Goal: Check status: Check status

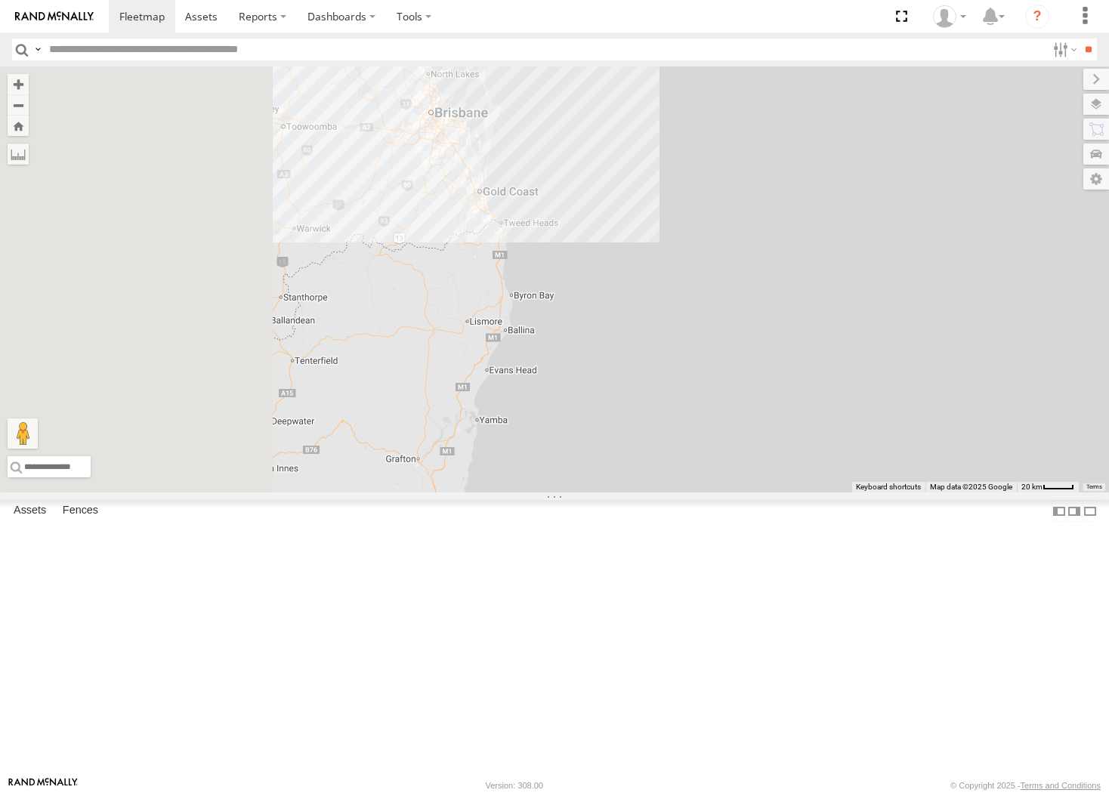
drag, startPoint x: 514, startPoint y: 291, endPoint x: 908, endPoint y: 369, distance: 402.0
click at [908, 369] on div at bounding box center [554, 279] width 1109 height 426
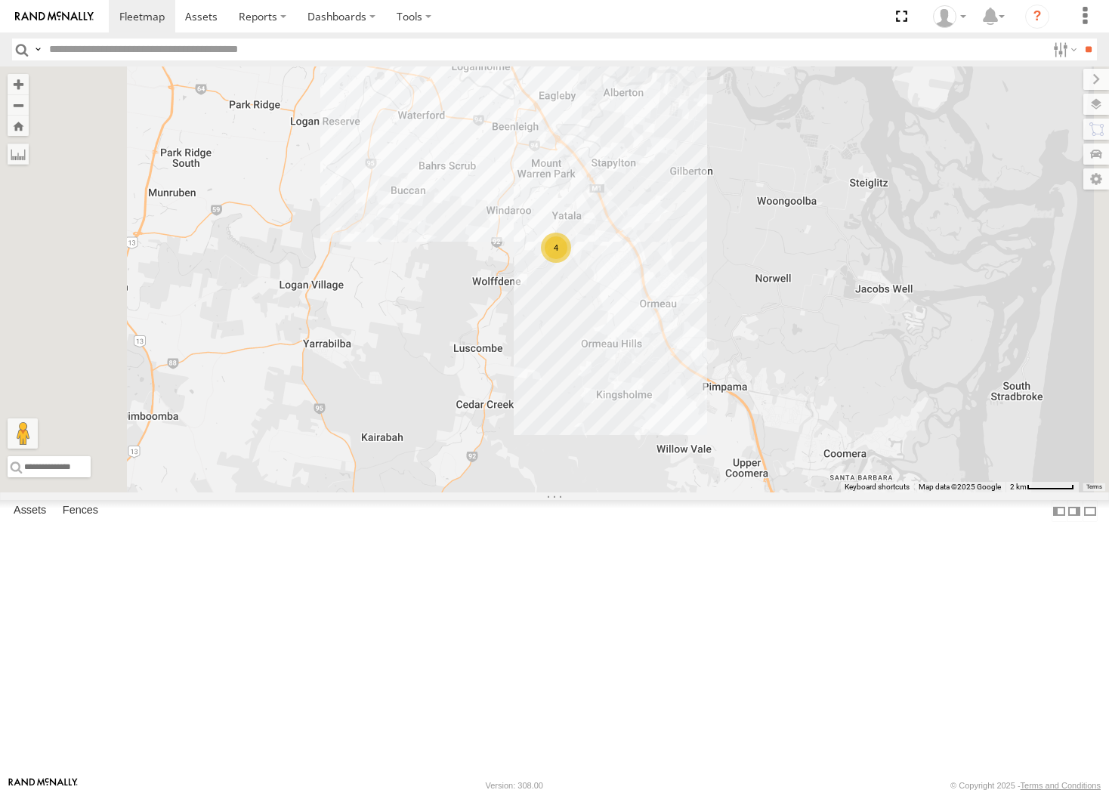
drag, startPoint x: 615, startPoint y: 233, endPoint x: 725, endPoint y: 496, distance: 285.7
click at [725, 492] on div "4" at bounding box center [554, 279] width 1109 height 426
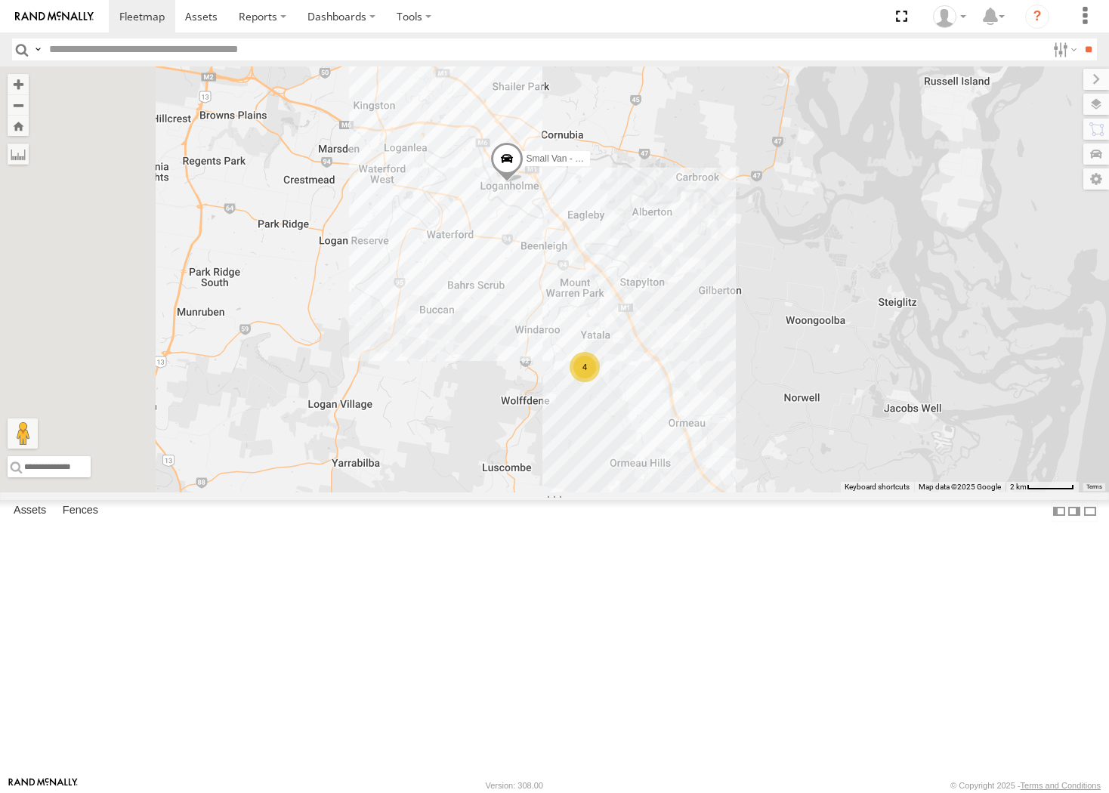
drag, startPoint x: 725, startPoint y: 496, endPoint x: 755, endPoint y: 617, distance: 124.6
click at [755, 492] on div "4 Small Van - 471 BC3" at bounding box center [554, 279] width 1109 height 426
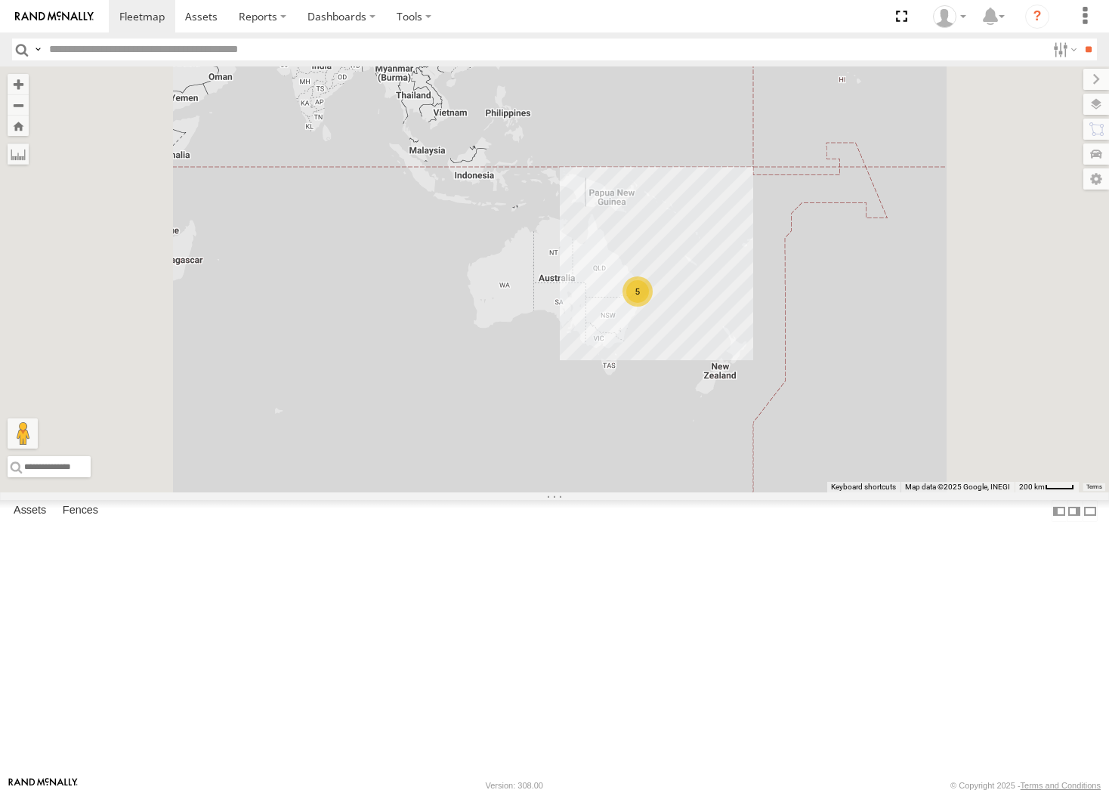
click at [0, 0] on div "Small Van - 471 BC3 All Assets Aliciajay Cct Yatala -27.76501 153.2136 Video Ou…" at bounding box center [0, 0] width 0 height 0
